Goal: Information Seeking & Learning: Learn about a topic

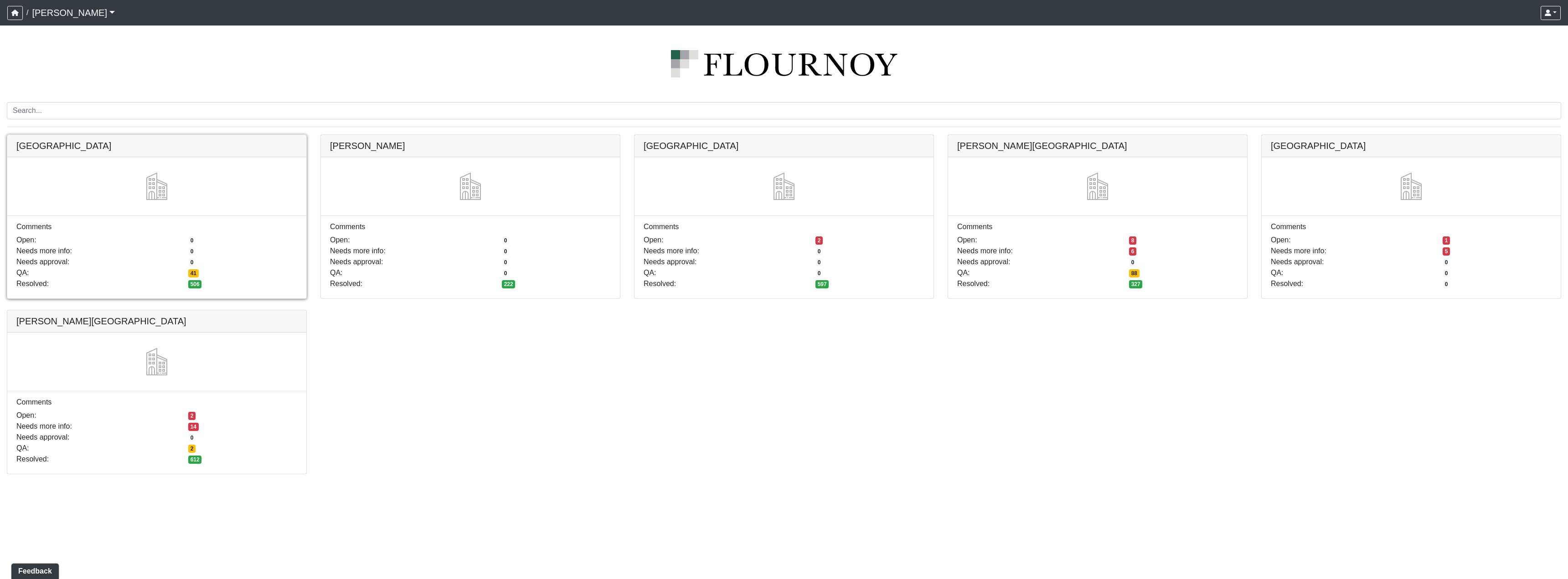
click at [192, 135] on link at bounding box center [156, 135] width 299 height 0
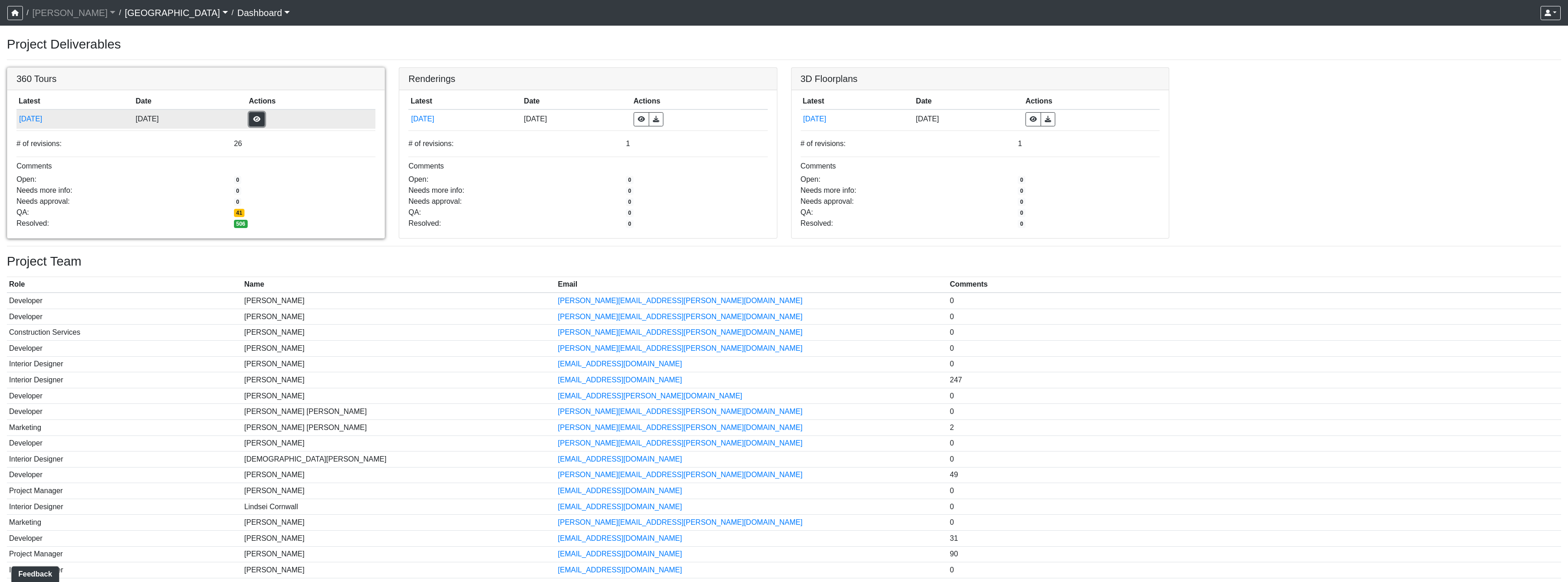
click at [265, 117] on button "button" at bounding box center [256, 119] width 15 height 14
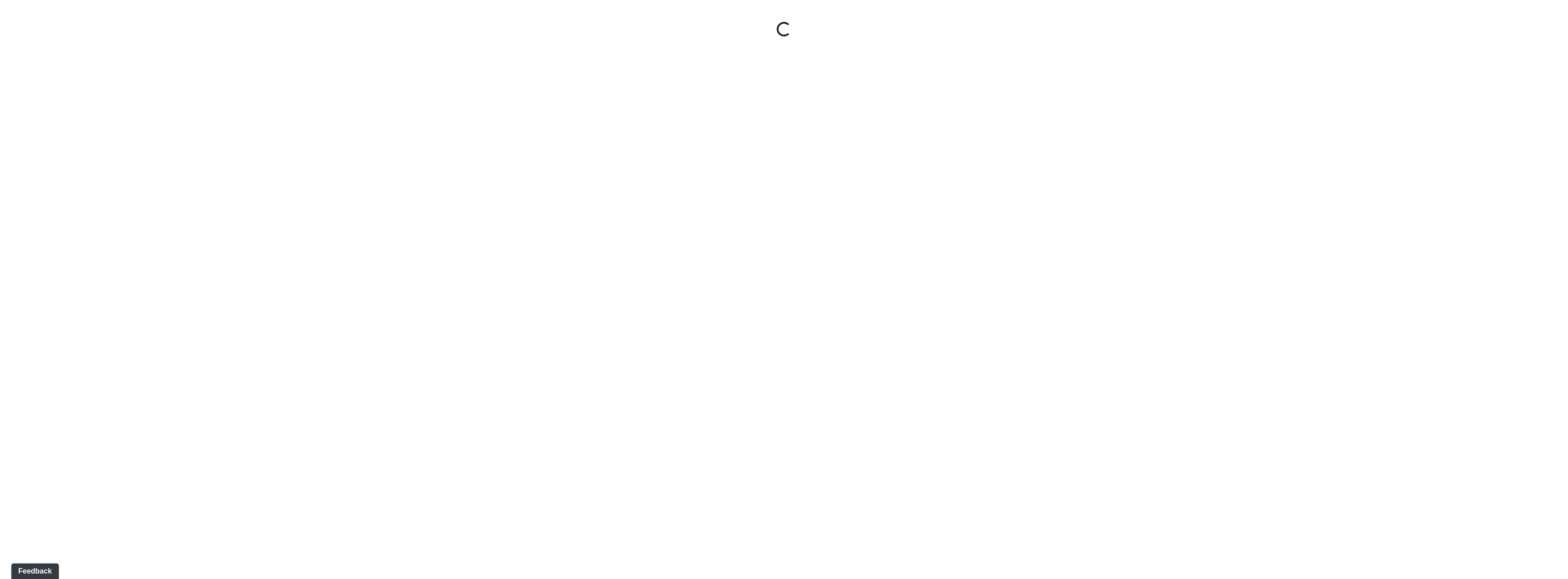
select select "nREVgdD8usBCEeVTsbMRRe"
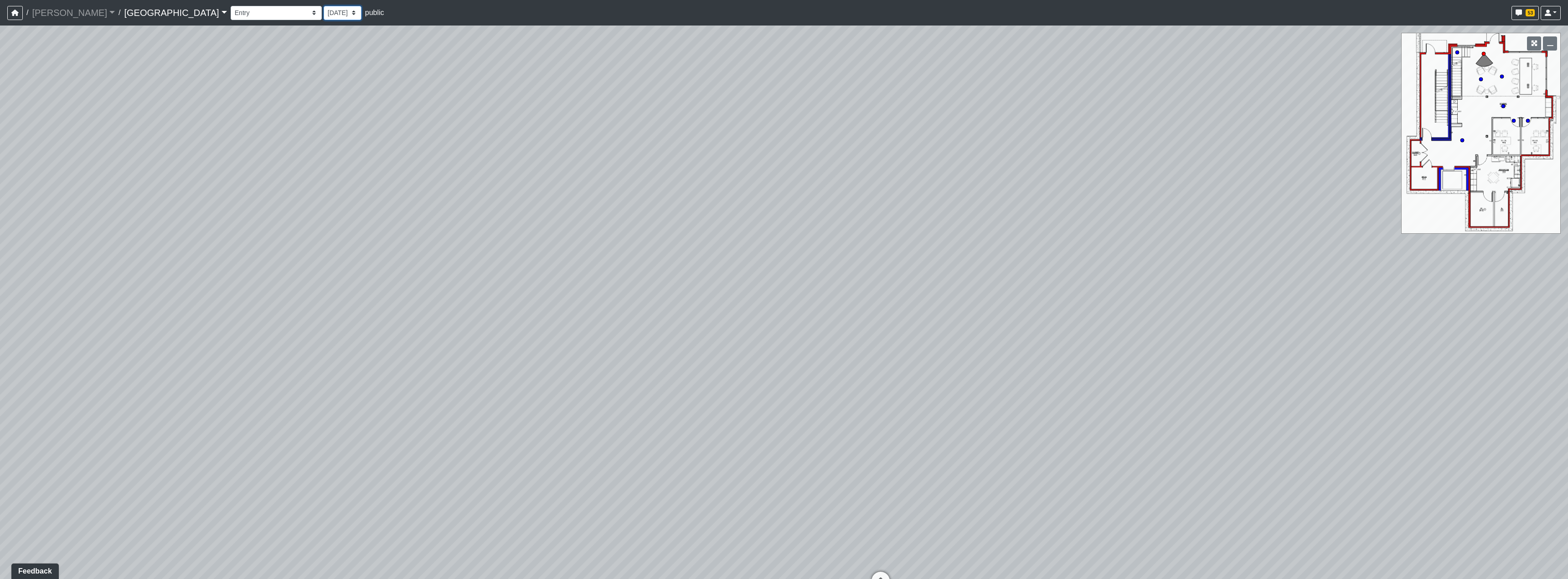
click at [324, 13] on select "[DATE] [DATE] [DATE] [DATE] [DATE] [DATE] [DATE] [DATE] [DATE] [DATE] [DATE] [D…" at bounding box center [343, 13] width 38 height 14
